Goal: Transaction & Acquisition: Obtain resource

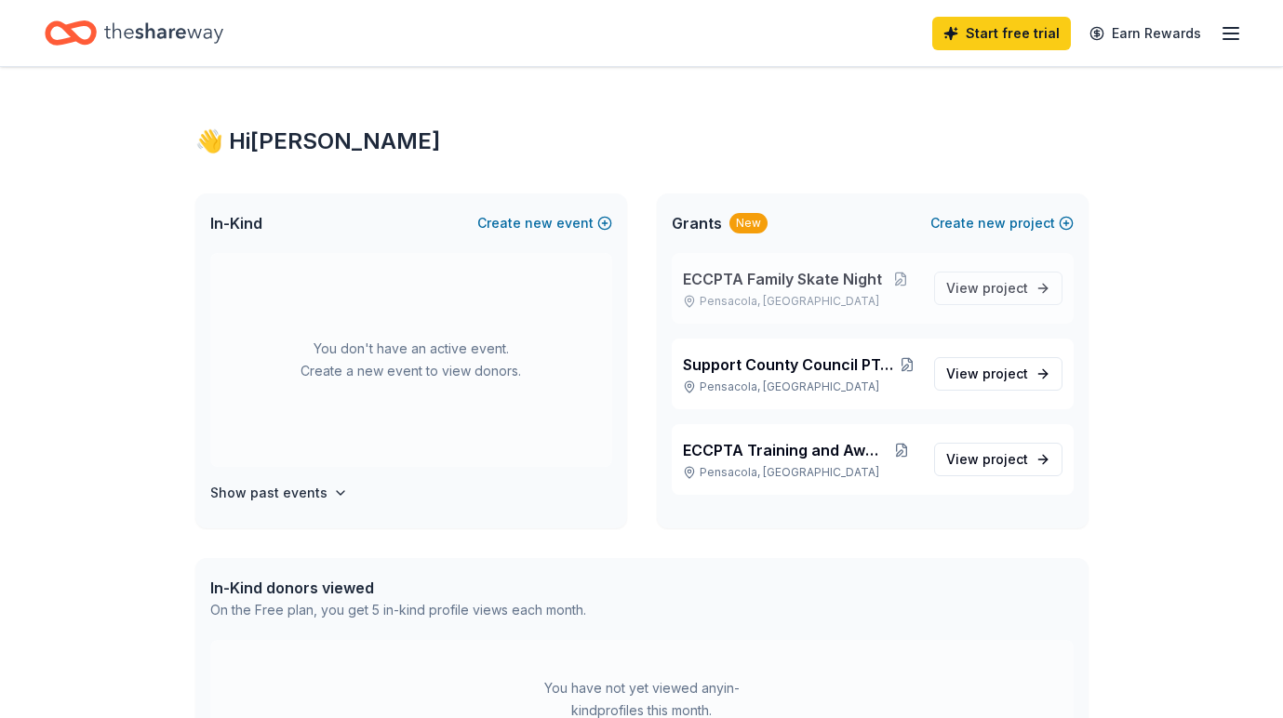
click at [794, 277] on span "ECCPTA Family Skate Night" at bounding box center [782, 279] width 199 height 22
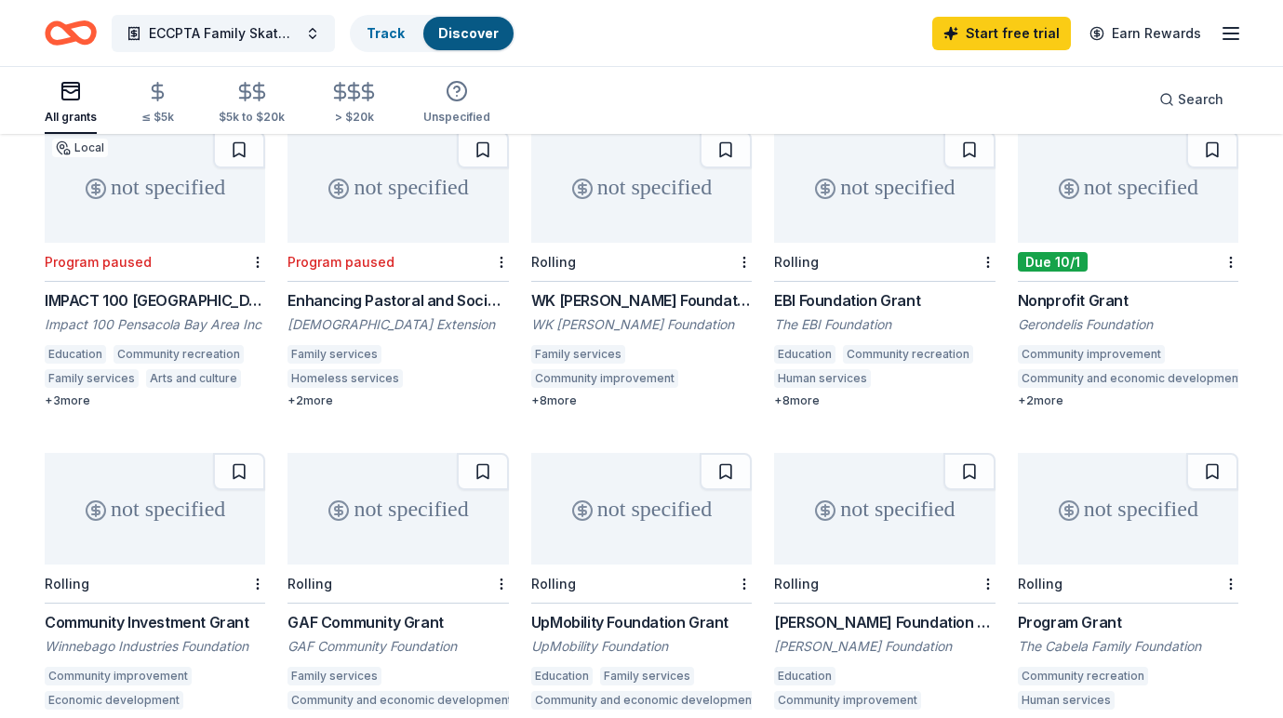
scroll to position [203, 0]
click at [157, 91] on icon "button" at bounding box center [158, 92] width 11 height 12
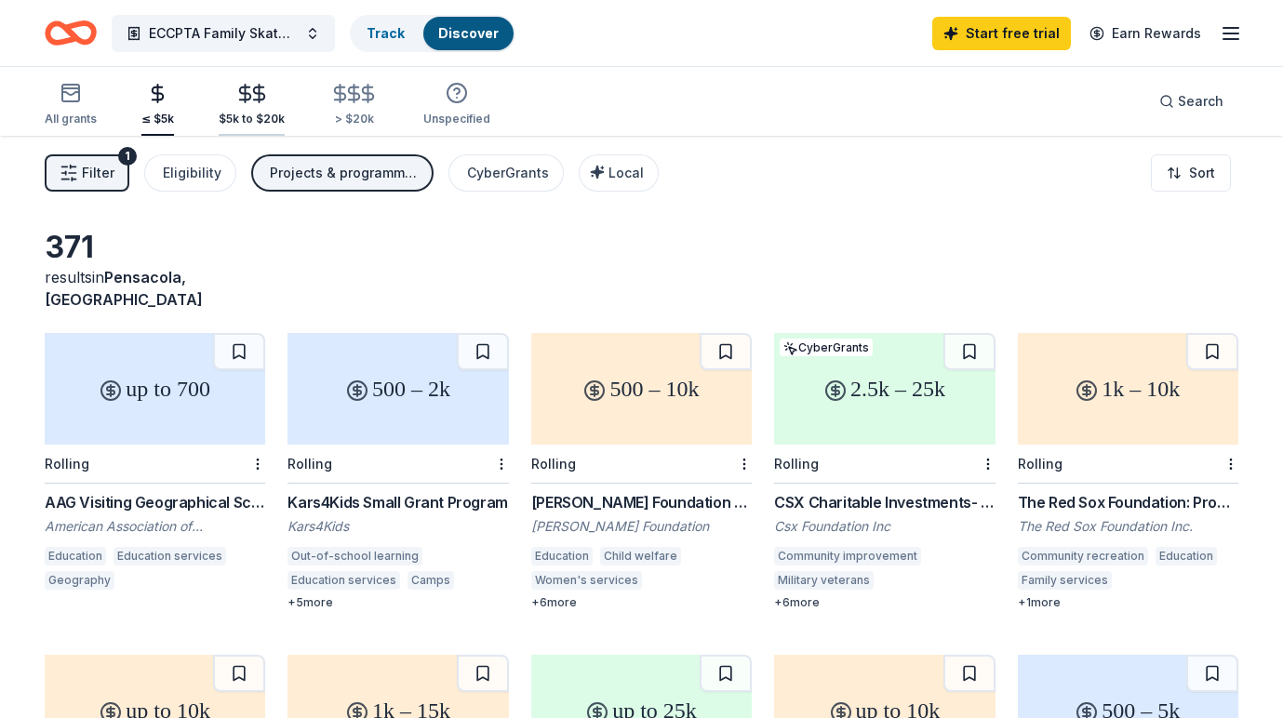
click at [250, 101] on icon "button" at bounding box center [258, 93] width 21 height 21
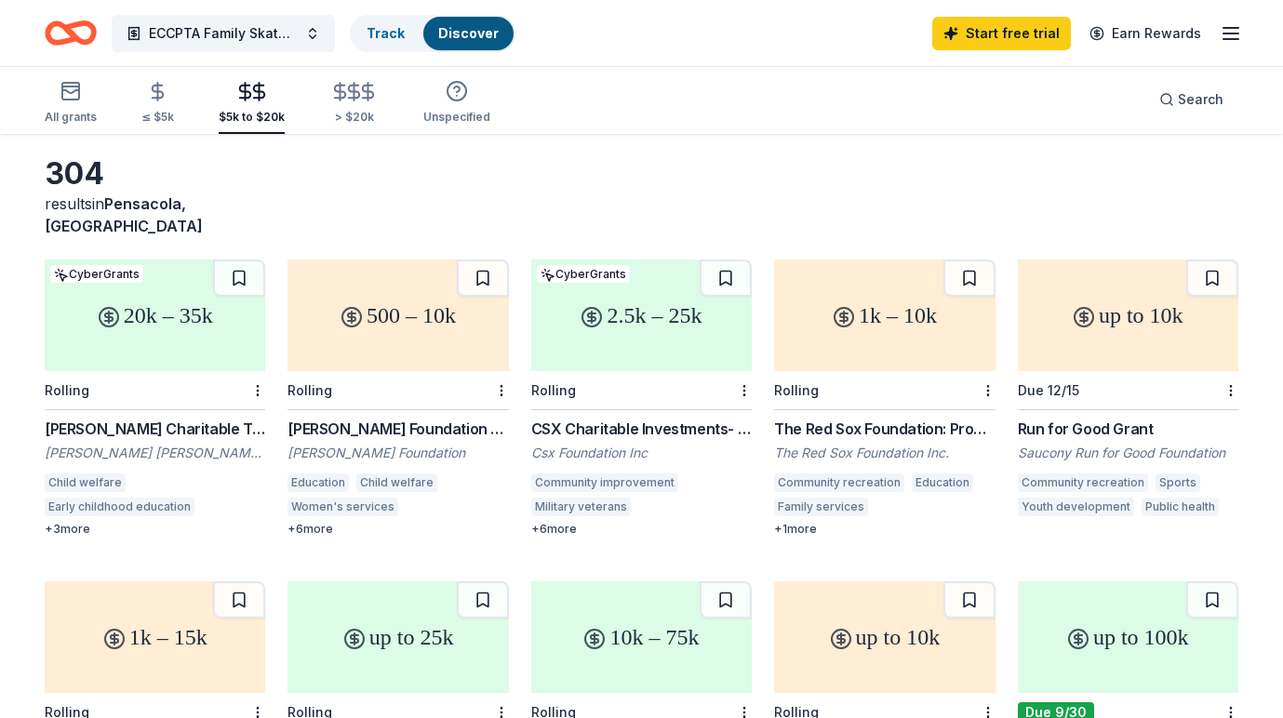
scroll to position [72, 0]
click at [615, 420] on div "CSX Charitable Investments- Pride in Service Grants" at bounding box center [641, 431] width 221 height 22
click at [910, 420] on div "The Red Sox Foundation: Program Requests" at bounding box center [884, 431] width 221 height 22
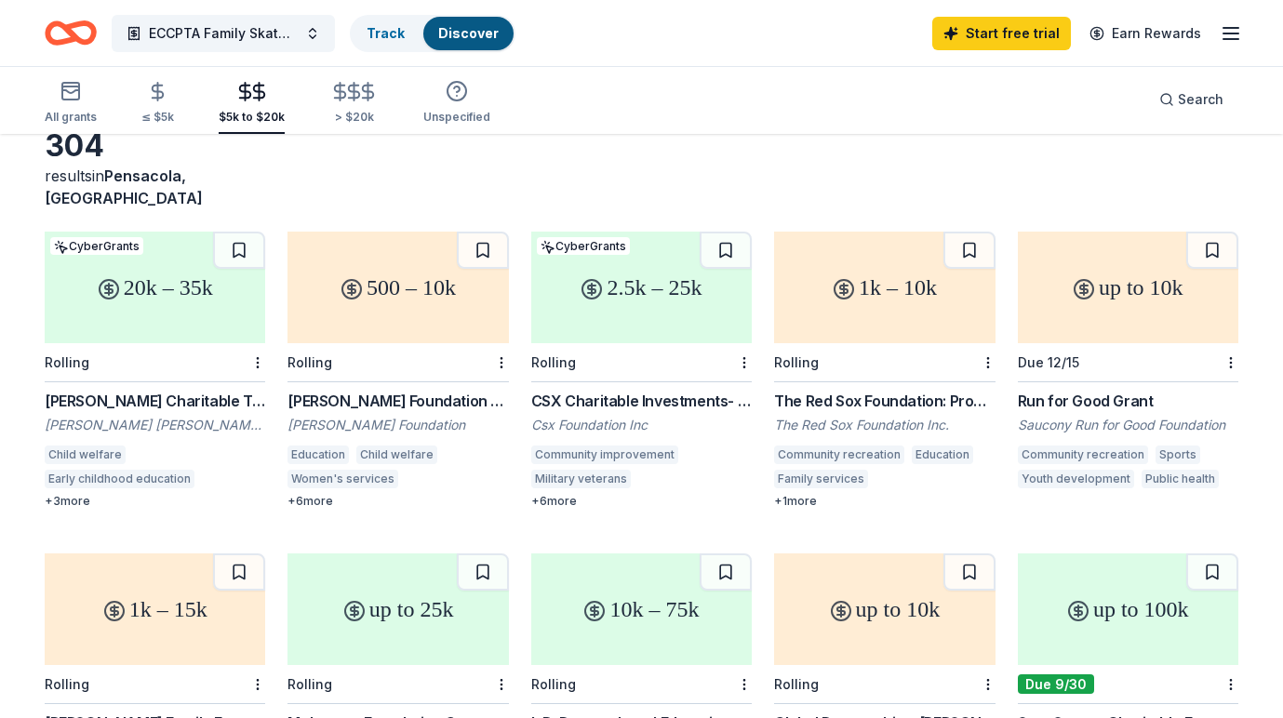
scroll to position [0, 0]
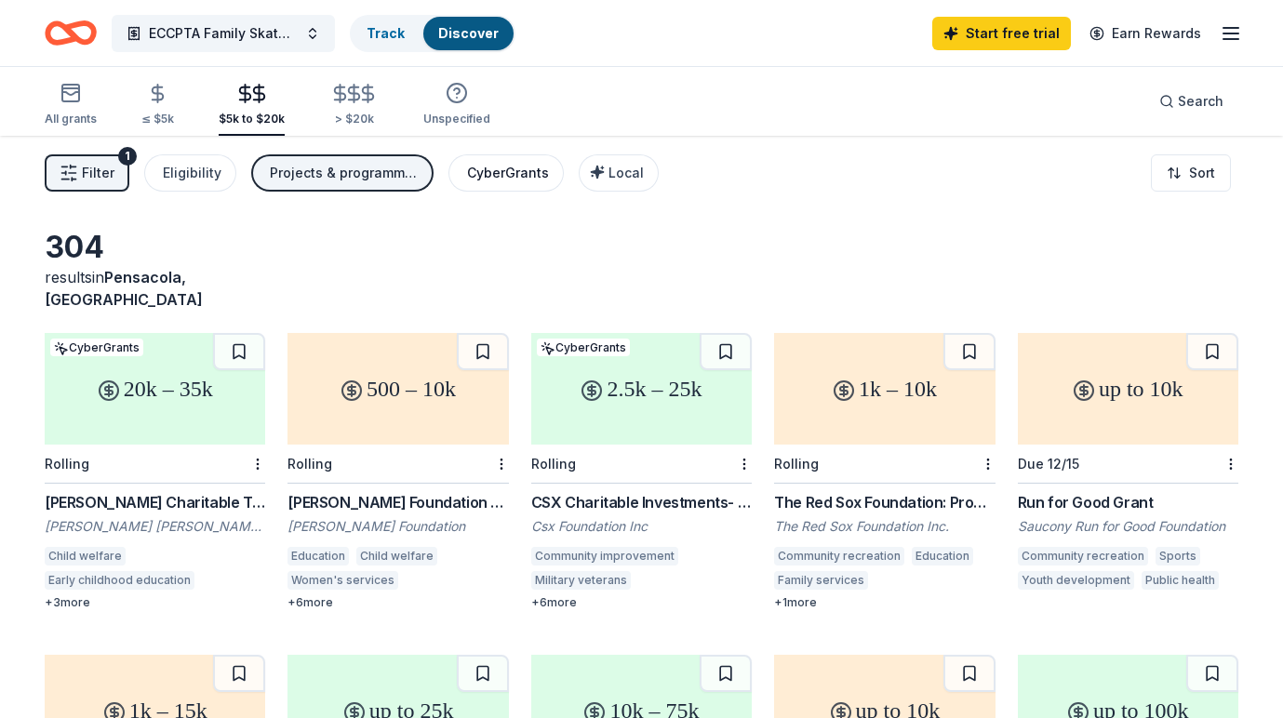
click at [521, 173] on div "CyberGrants" at bounding box center [508, 173] width 82 height 22
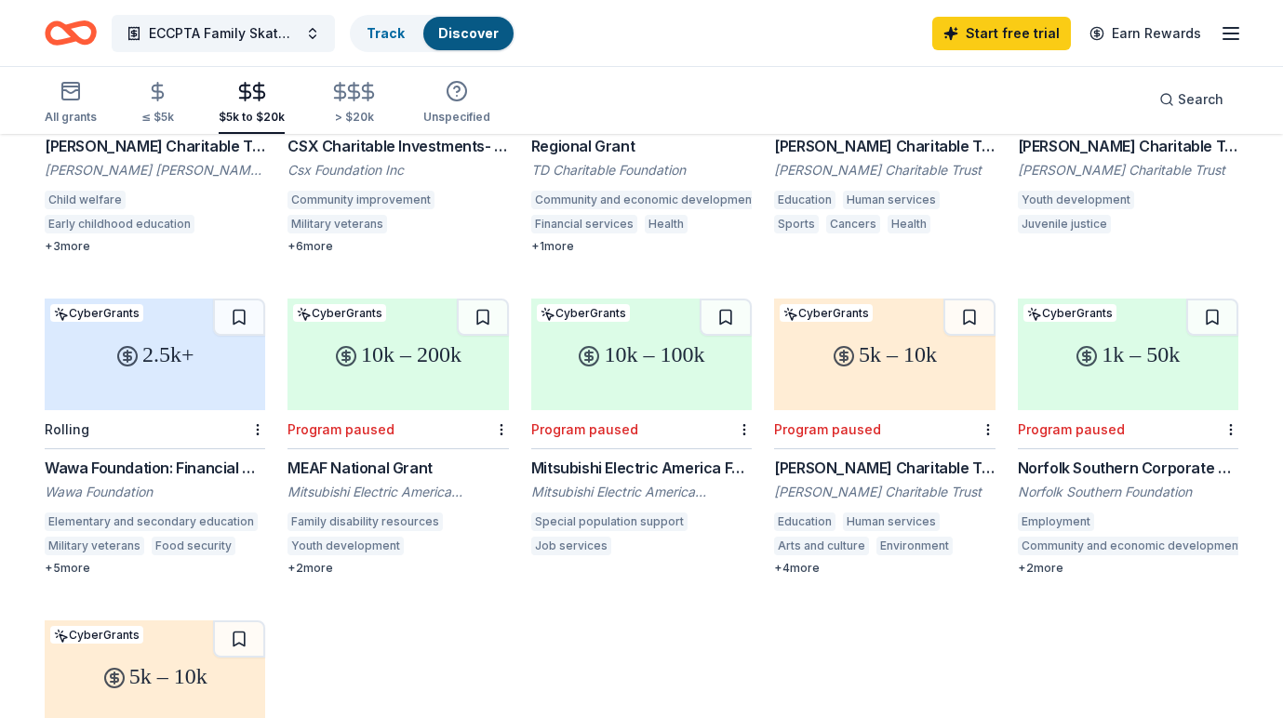
scroll to position [359, 0]
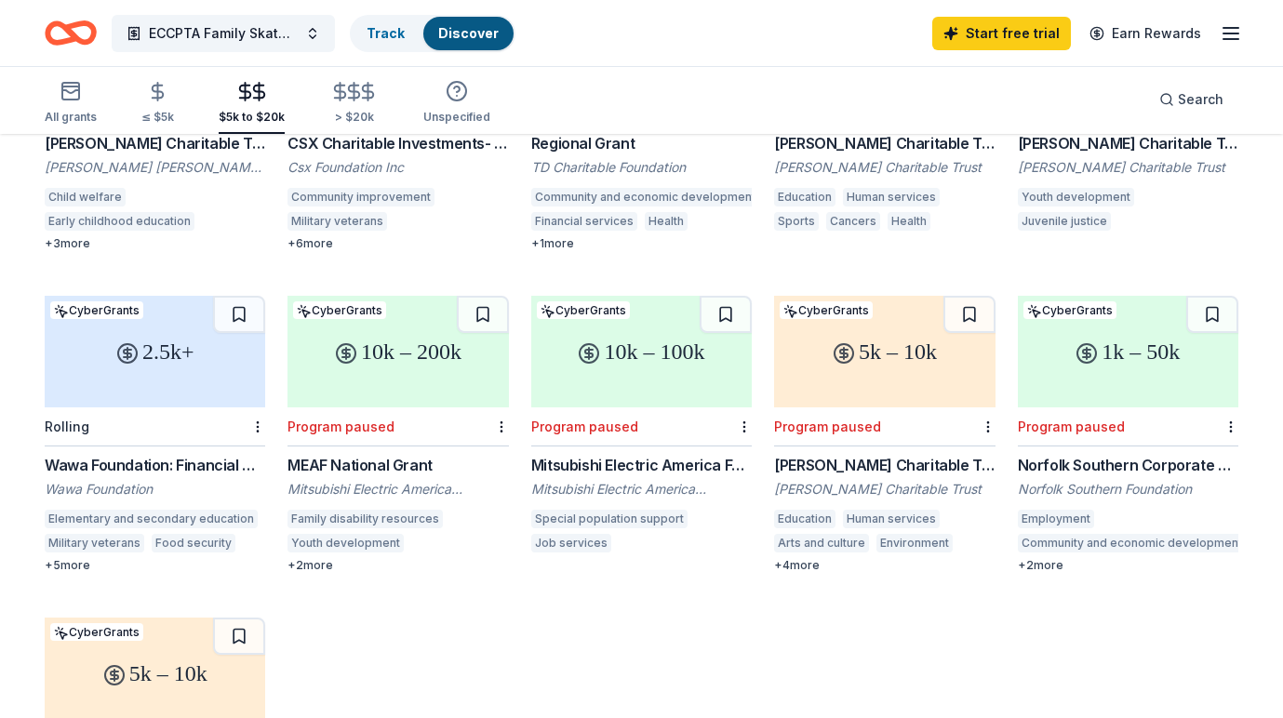
click at [182, 454] on div "Wawa Foundation: Financial Grants (Grants over $2,500)" at bounding box center [155, 465] width 221 height 22
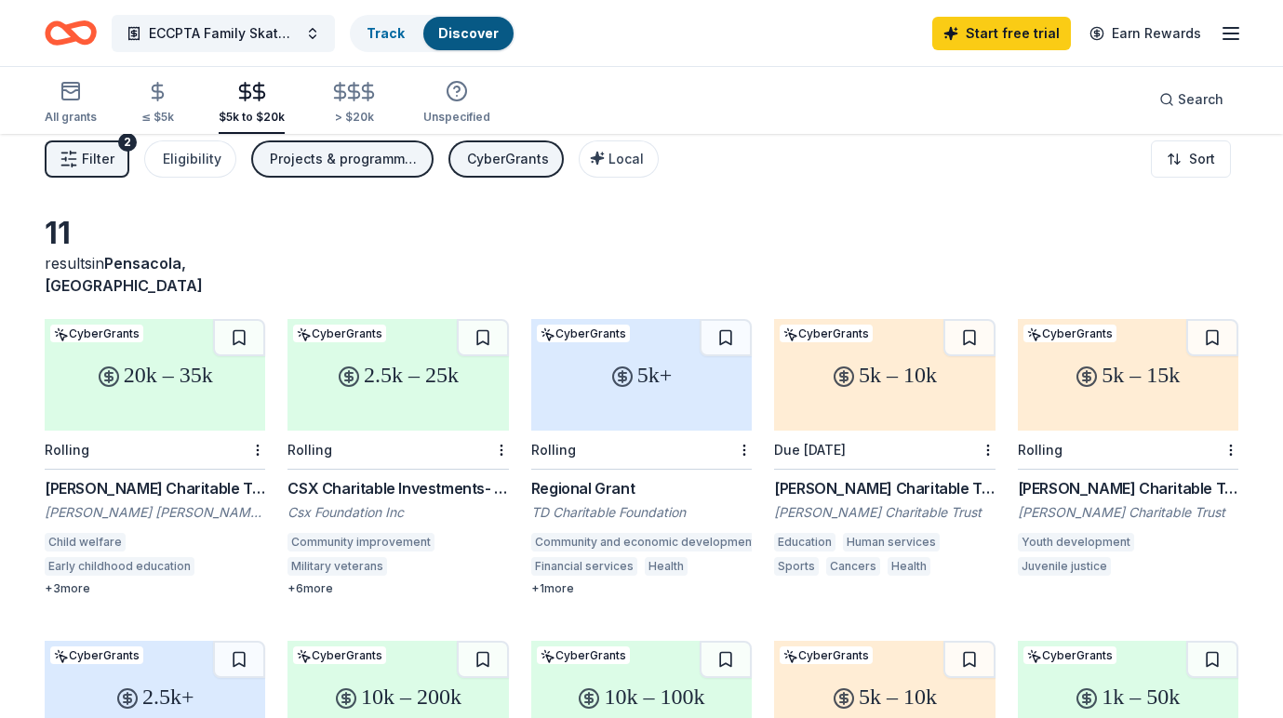
scroll to position [0, 0]
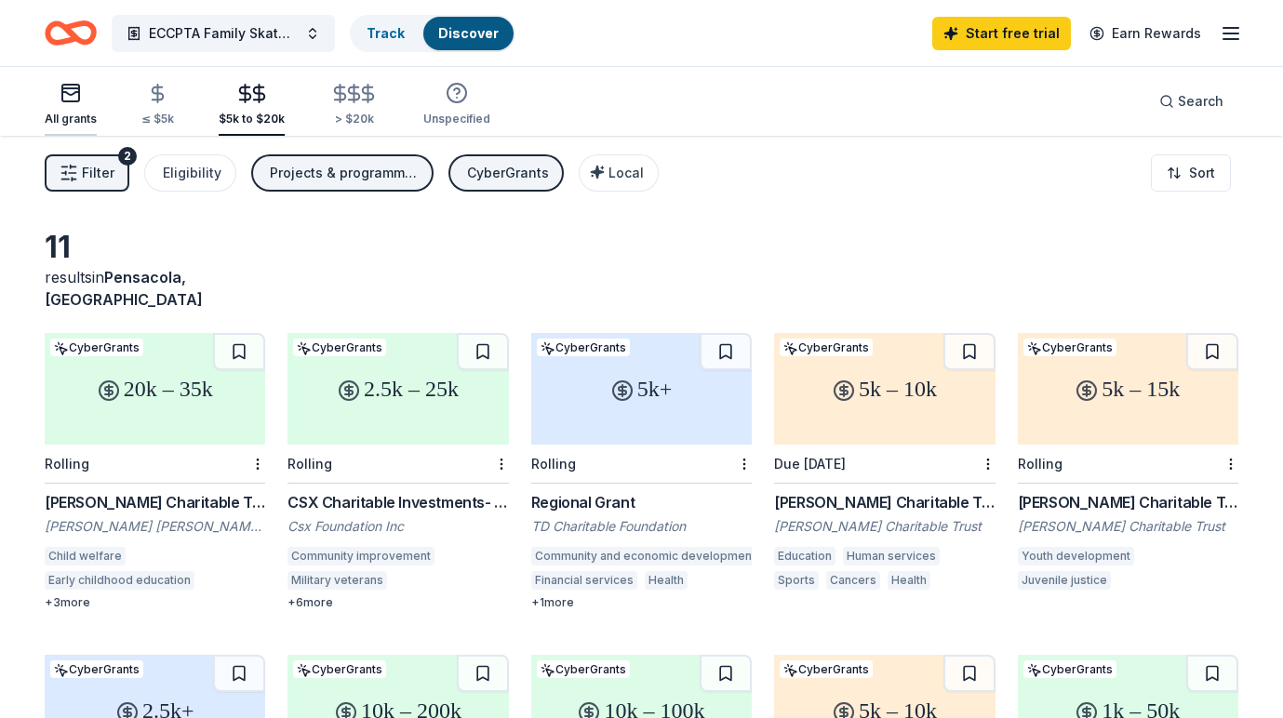
click at [70, 99] on icon "button" at bounding box center [71, 93] width 22 height 22
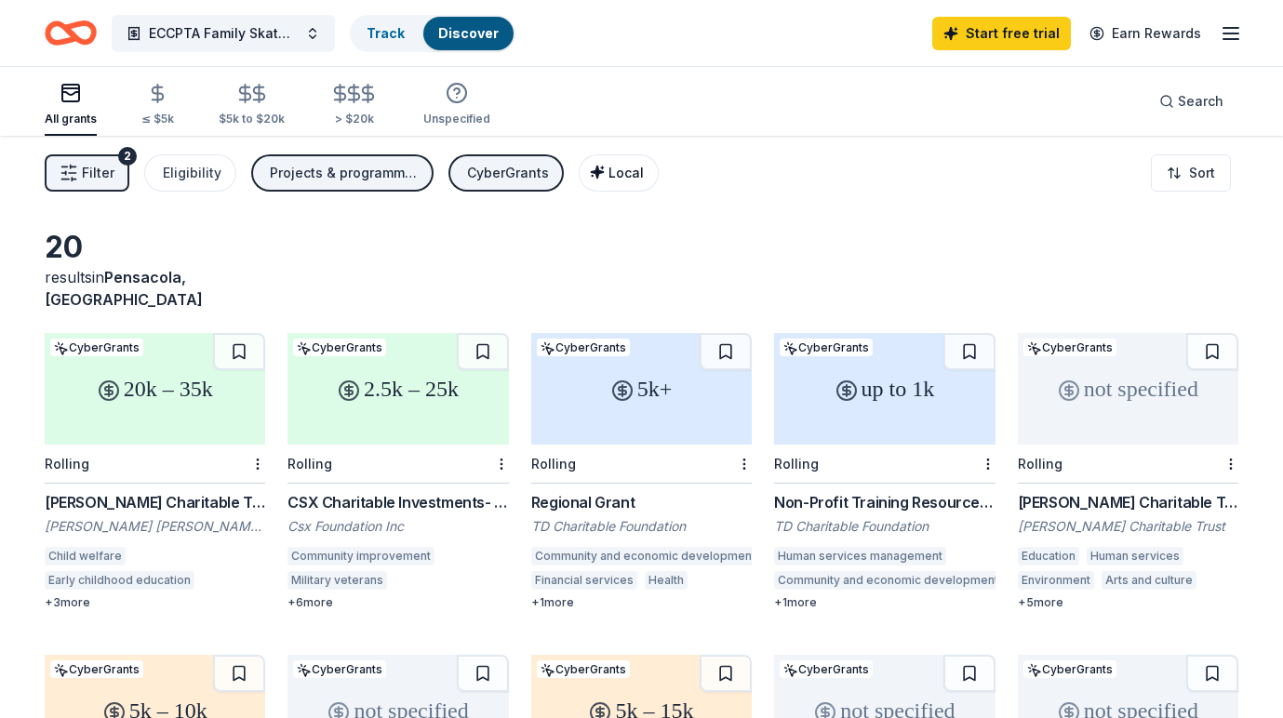
click at [609, 168] on span "Local" at bounding box center [626, 173] width 35 height 16
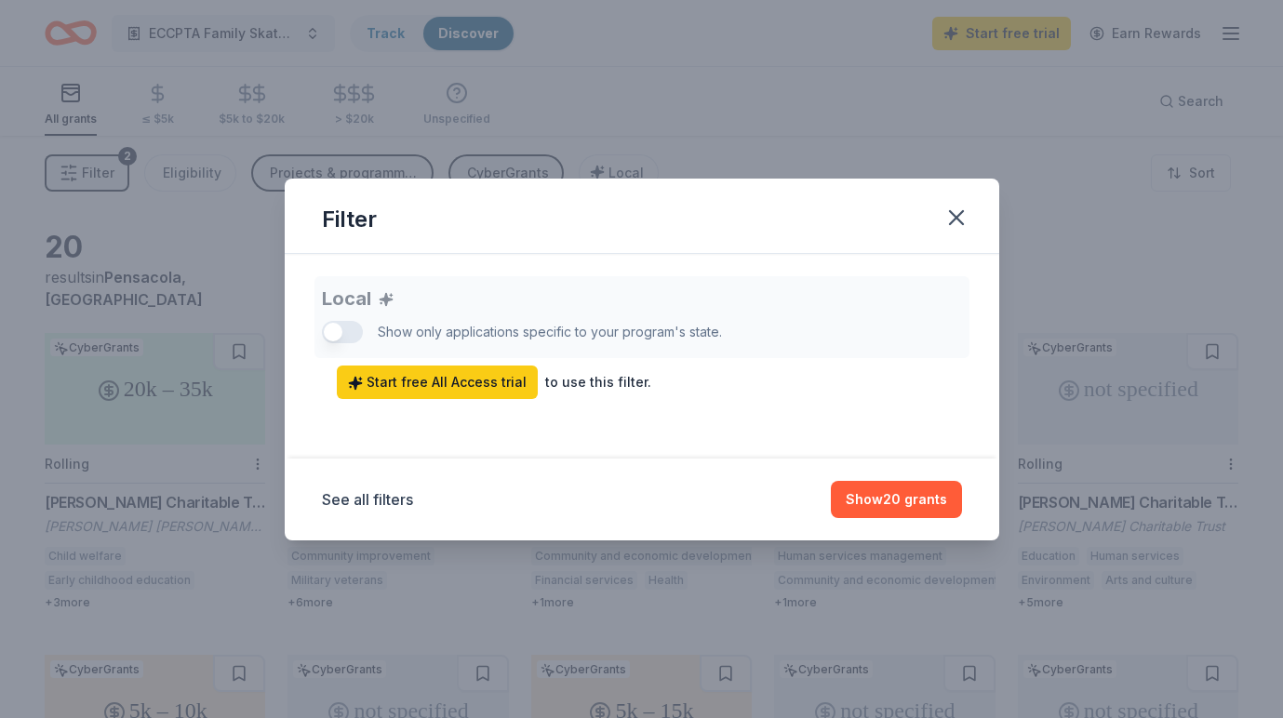
click at [354, 328] on div "Local Show only applications specific to your program's state. Start free All A…" at bounding box center [642, 337] width 640 height 123
click at [895, 503] on button "Show 20 grants" at bounding box center [896, 499] width 131 height 37
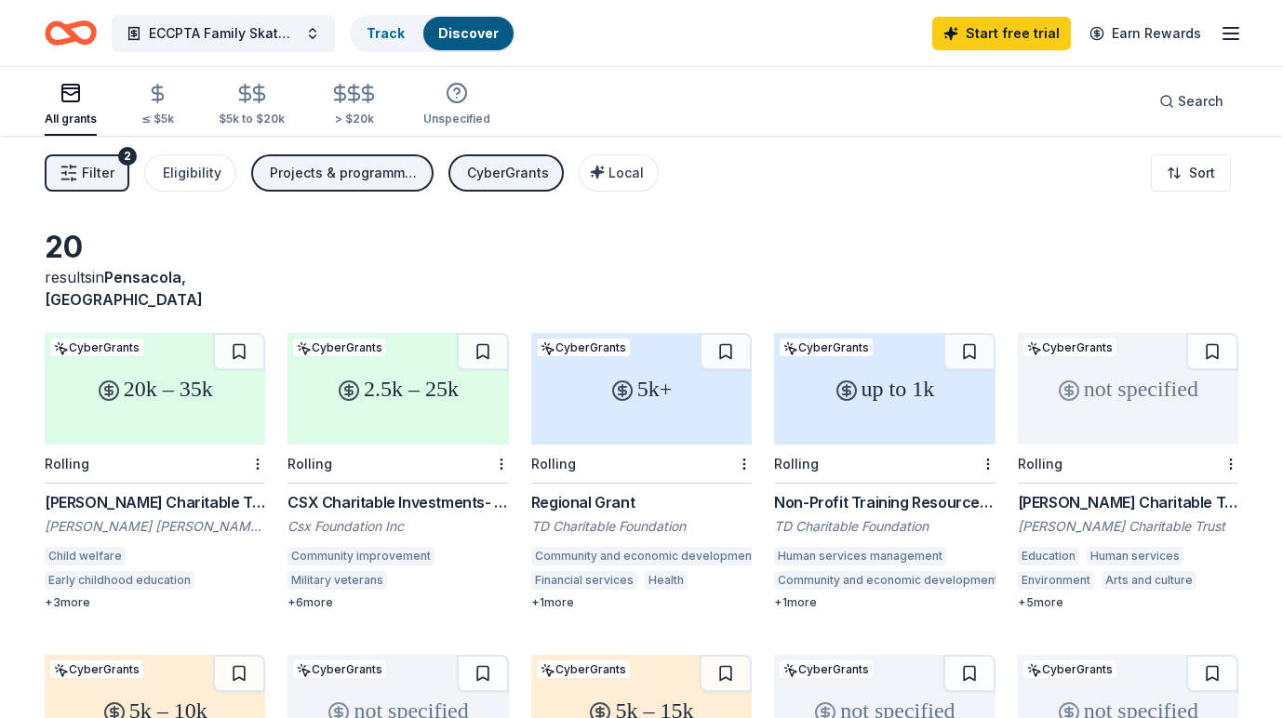
click at [76, 35] on icon "Home" at bounding box center [79, 32] width 29 height 19
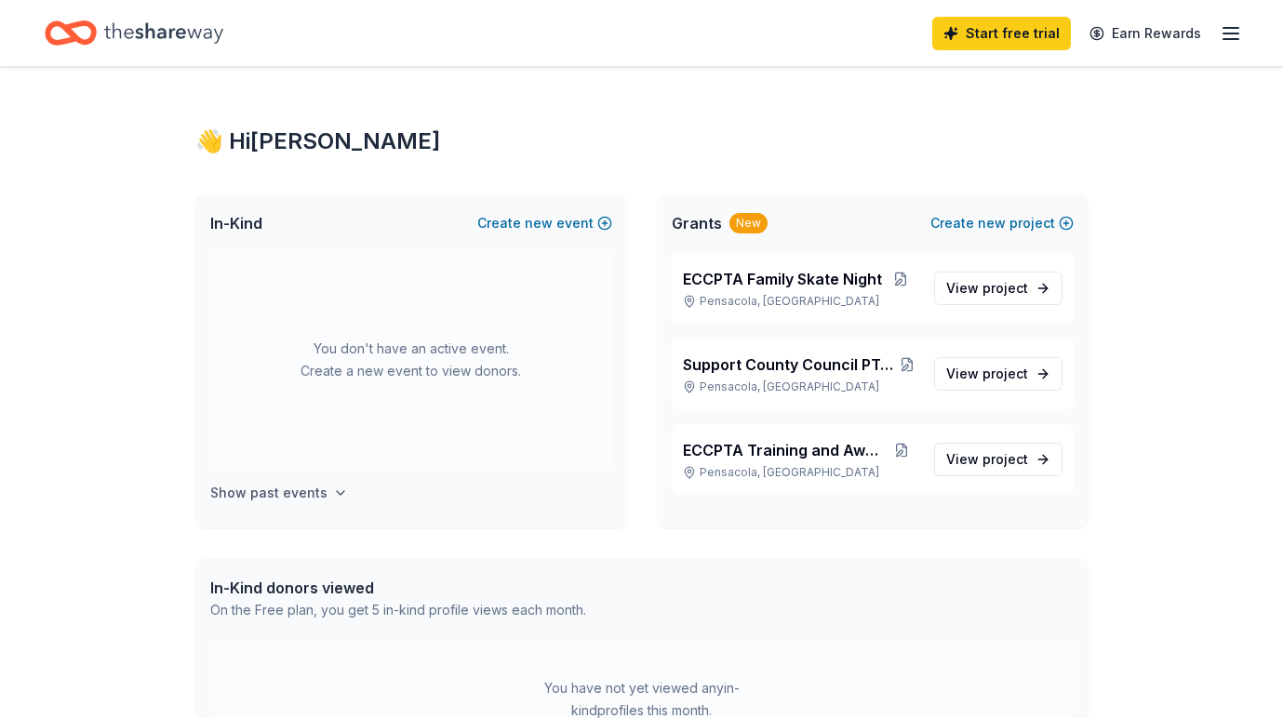
click at [333, 491] on icon "button" at bounding box center [340, 493] width 15 height 15
click at [1233, 34] on icon "button" at bounding box center [1231, 33] width 22 height 22
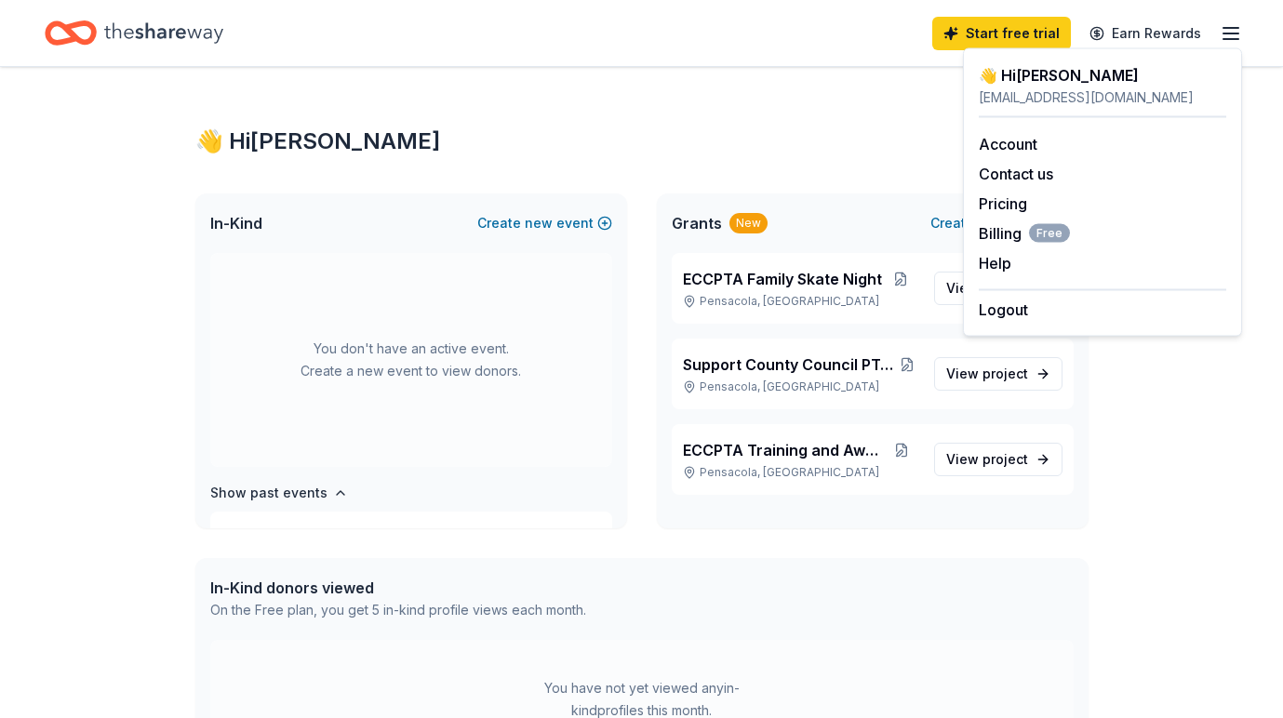
click at [725, 148] on div "👋 Hi Melanie" at bounding box center [641, 142] width 893 height 30
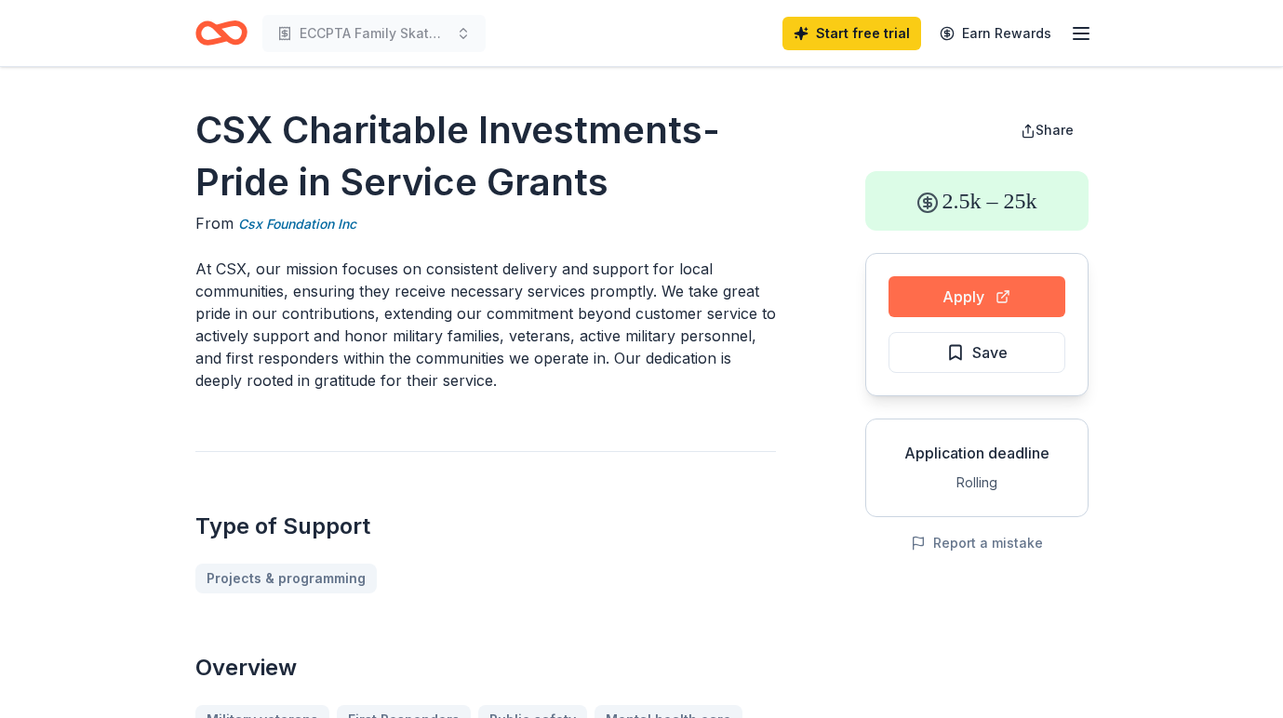
click at [968, 293] on button "Apply" at bounding box center [977, 296] width 177 height 41
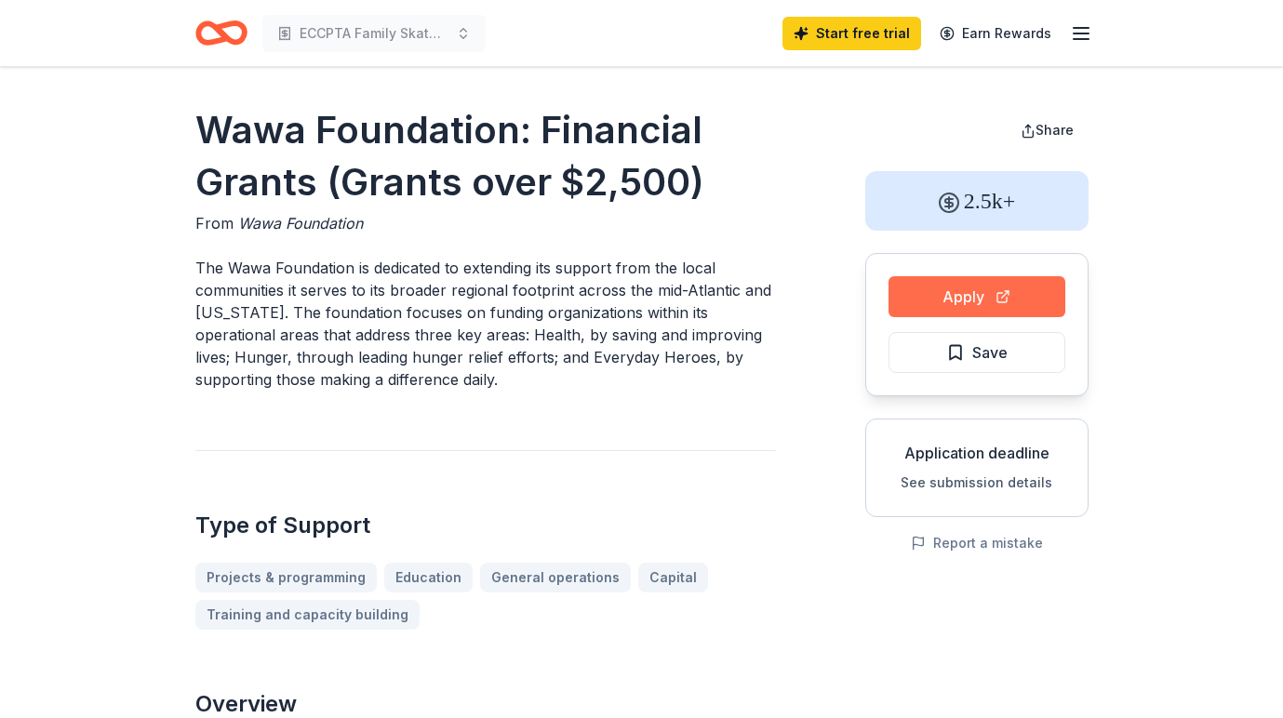
click at [982, 292] on button "Apply" at bounding box center [977, 296] width 177 height 41
click at [971, 302] on button "Apply" at bounding box center [977, 296] width 177 height 41
